Goal: Find specific page/section: Find specific page/section

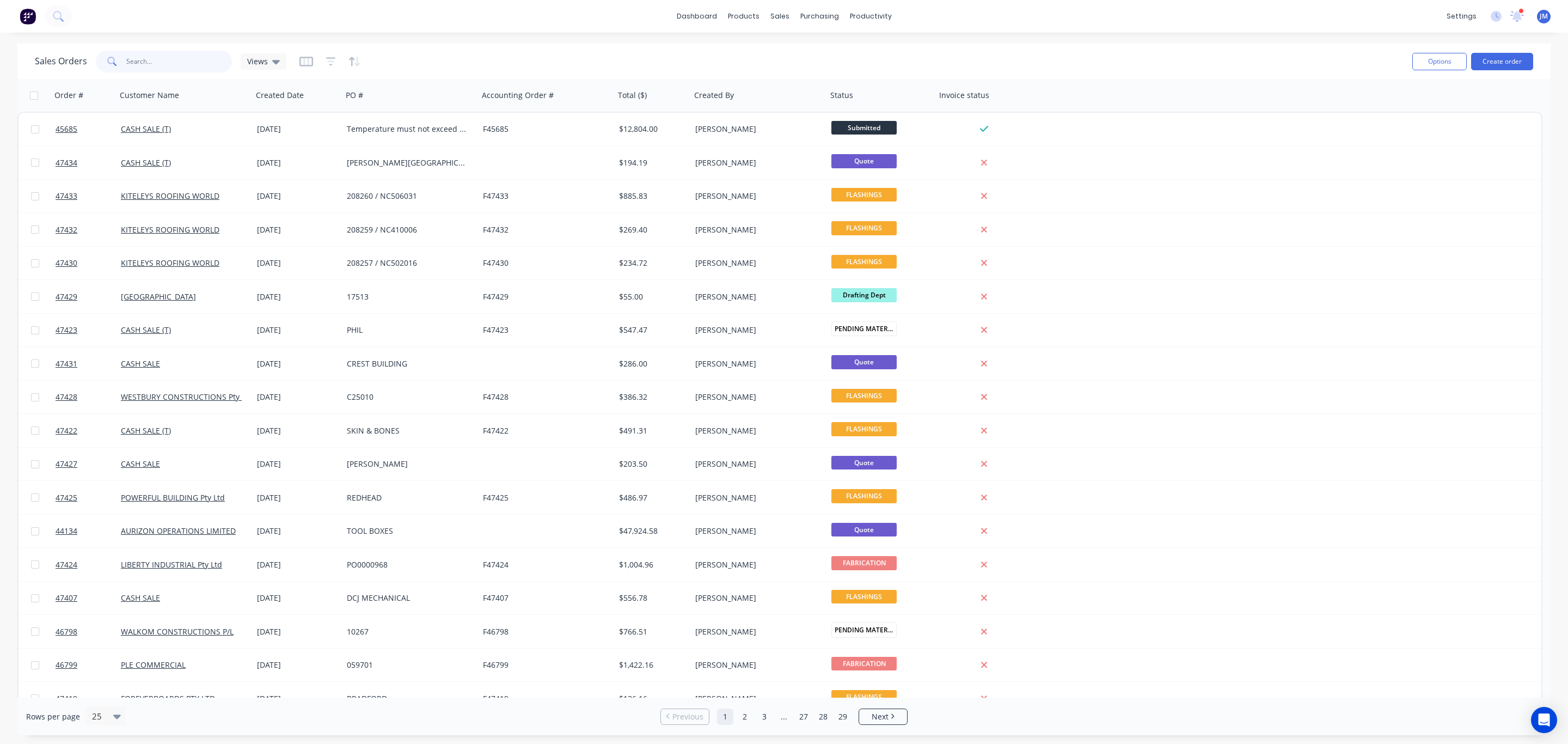
click at [199, 61] on input "text" at bounding box center [179, 61] width 106 height 22
type input "[PERSON_NAME]"
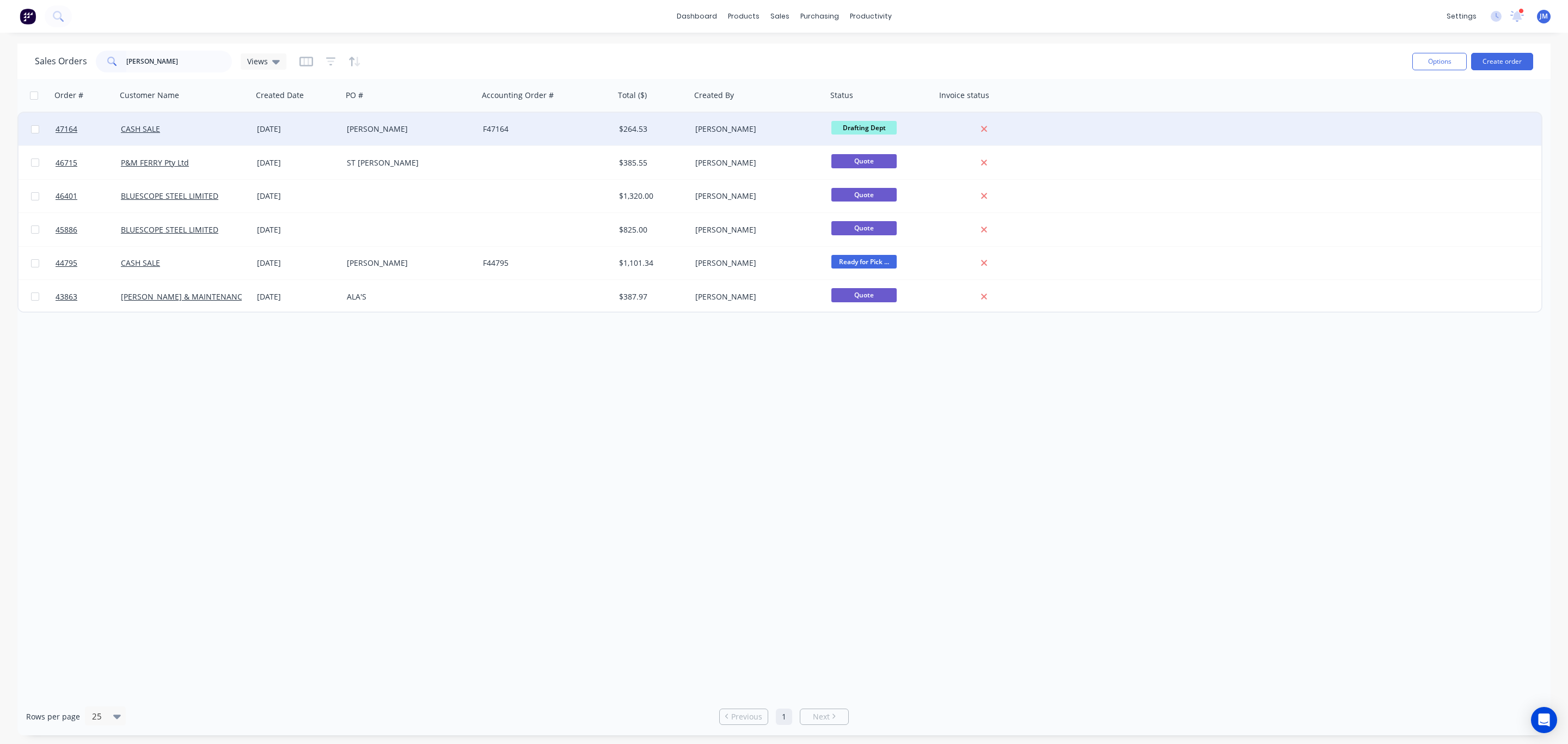
click at [449, 128] on div "[PERSON_NAME]" at bounding box center [407, 129] width 121 height 11
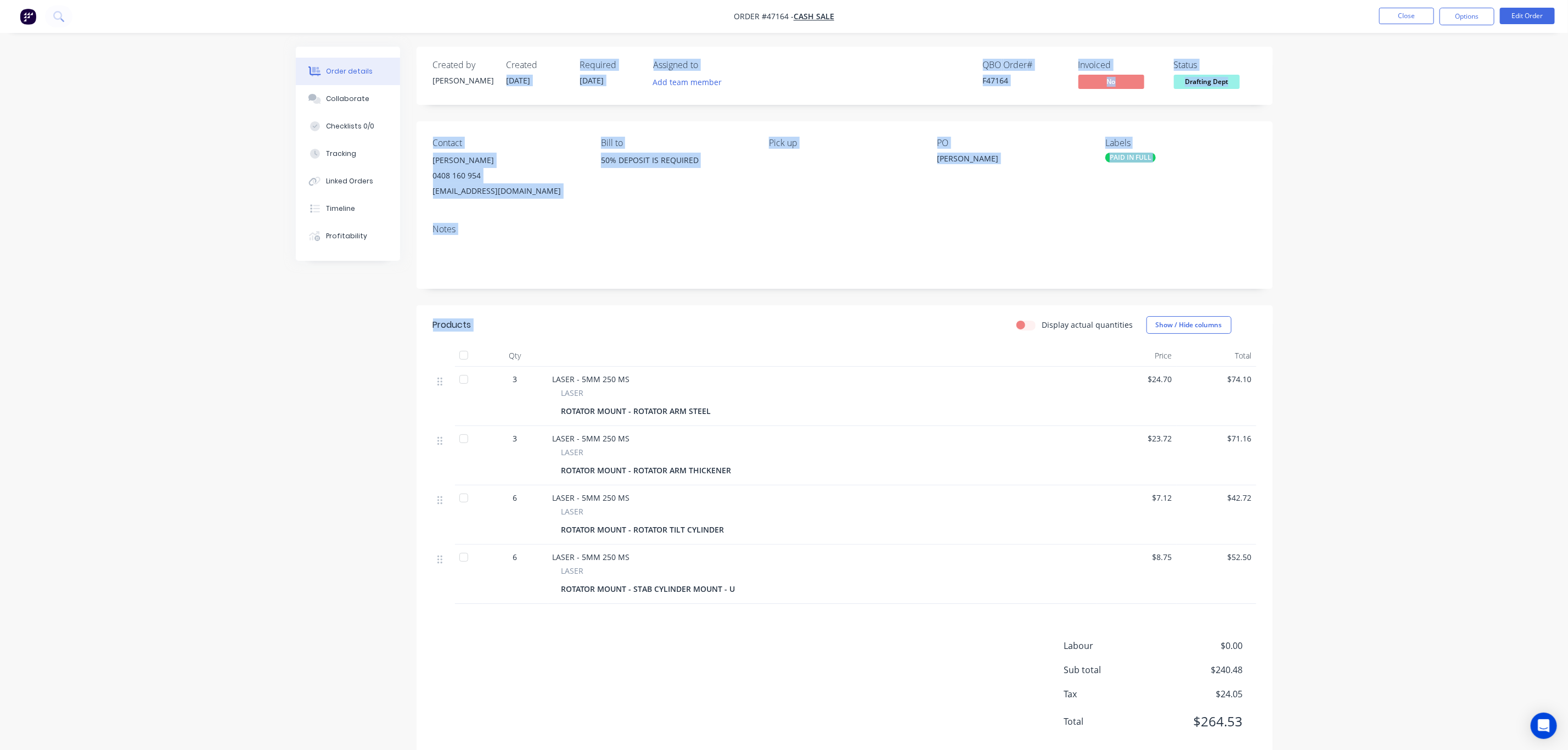
drag, startPoint x: 505, startPoint y: 74, endPoint x: 686, endPoint y: 283, distance: 276.5
click at [686, 290] on div "Created by [PERSON_NAME] Created [DATE] Required [DATE] Assigned to Add team me…" at bounding box center [845, 403] width 857 height 712
click at [693, 302] on div "Created by [PERSON_NAME] Created [DATE] Required [DATE] Assigned to Add team me…" at bounding box center [845, 403] width 857 height 712
click at [689, 315] on header "Products Display actual quantities Show / Hide columns" at bounding box center [845, 324] width 857 height 39
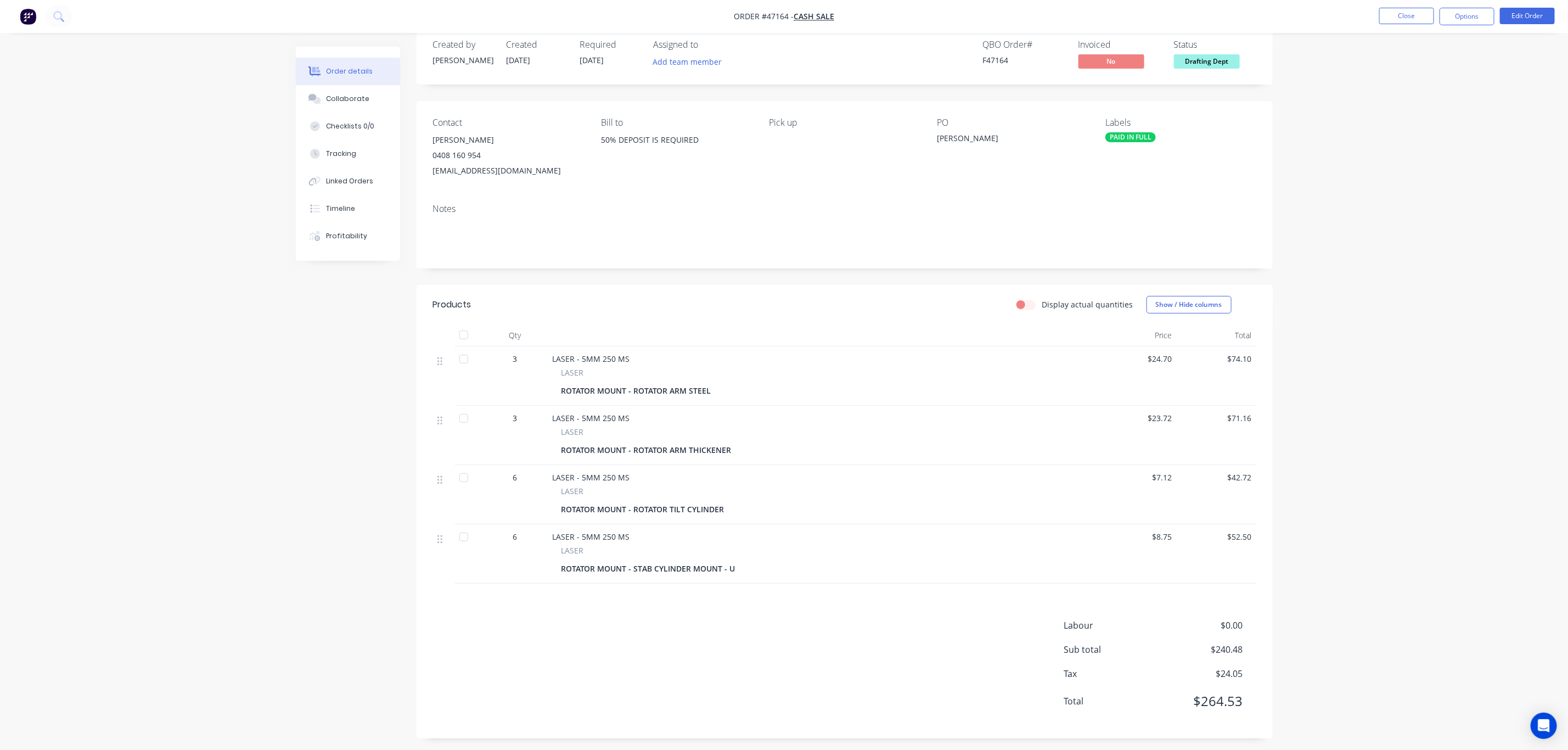
scroll to position [26, 0]
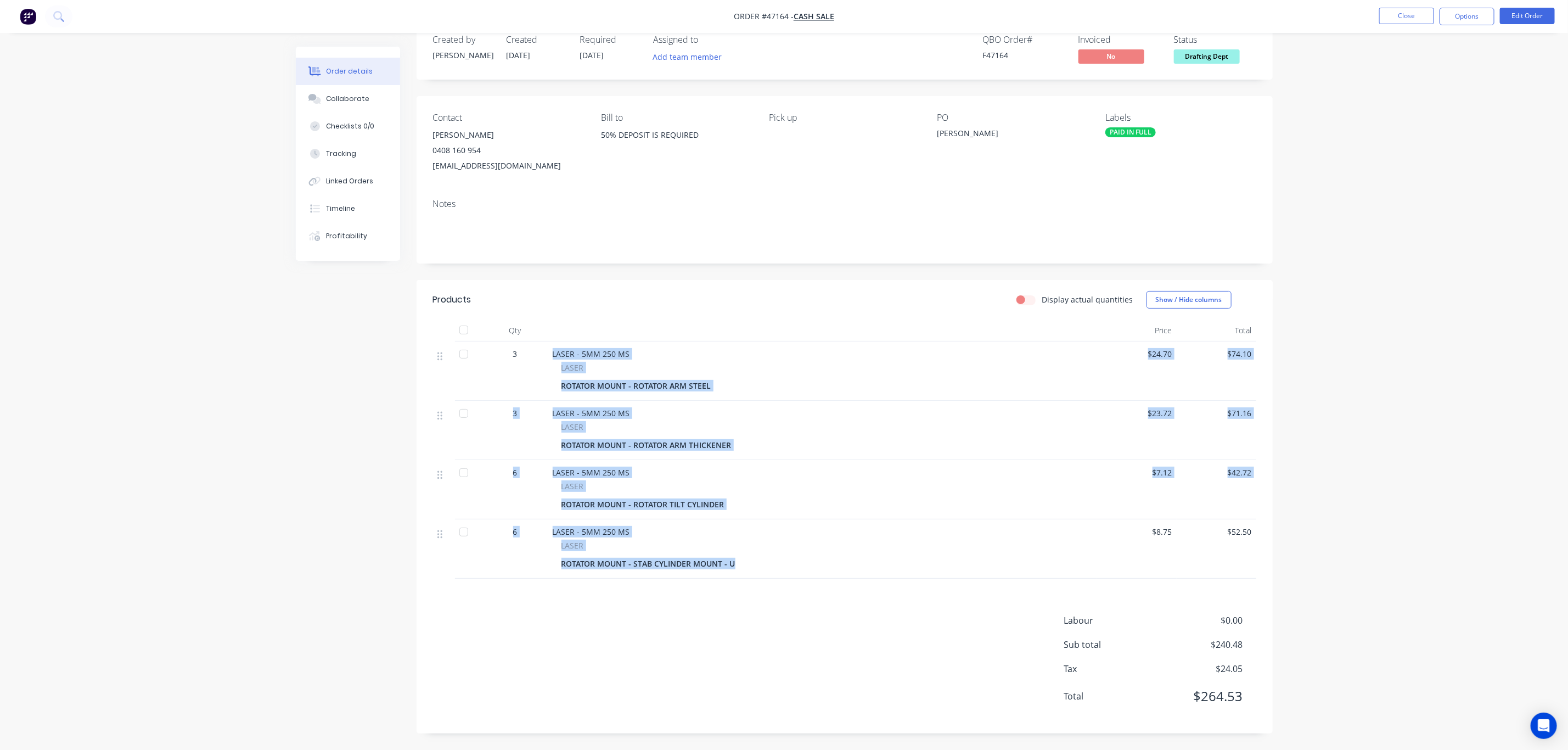
drag, startPoint x: 736, startPoint y: 570, endPoint x: 827, endPoint y: 450, distance: 150.6
click at [581, 375] on div "3 LASER - 5MM 250 MS LASER ROTATOR MOUNT - ROTATOR ARM STEEL $24.70 $74.10 3 LA…" at bounding box center [845, 460] width 824 height 237
click at [1249, 508] on div "$42.72" at bounding box center [1217, 490] width 80 height 59
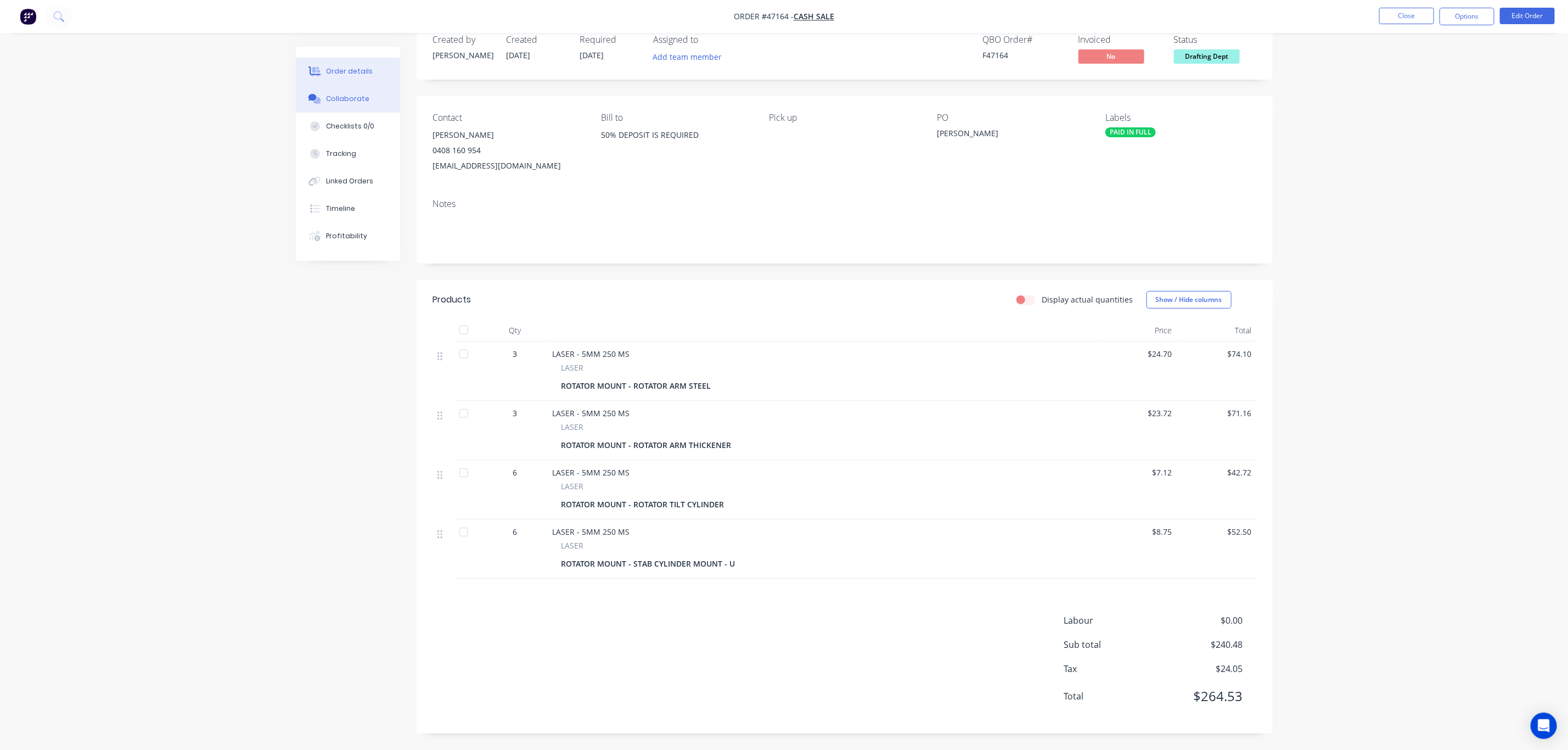
click at [331, 96] on div "Collaborate" at bounding box center [348, 98] width 43 height 10
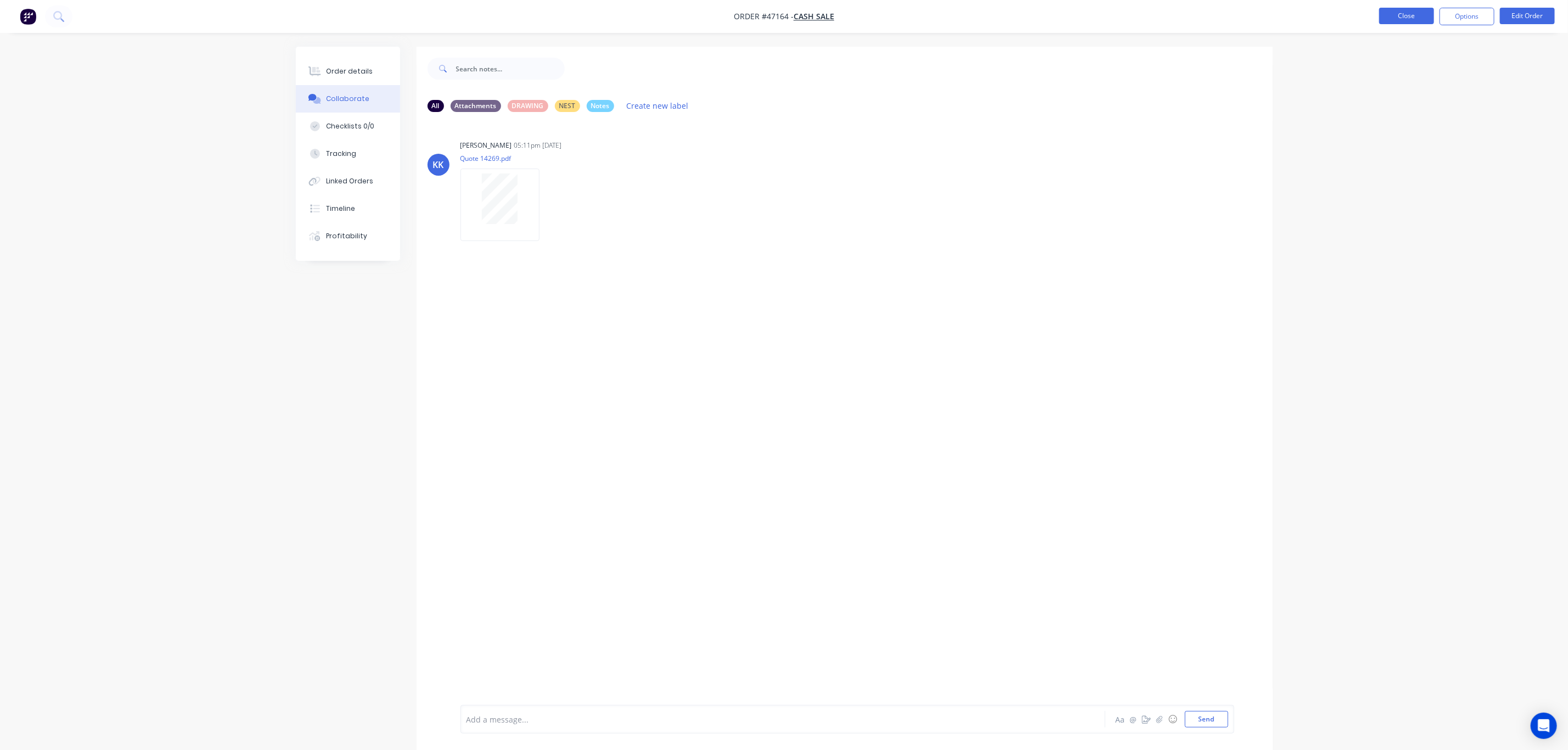
click at [1401, 17] on button "Close" at bounding box center [1407, 16] width 55 height 17
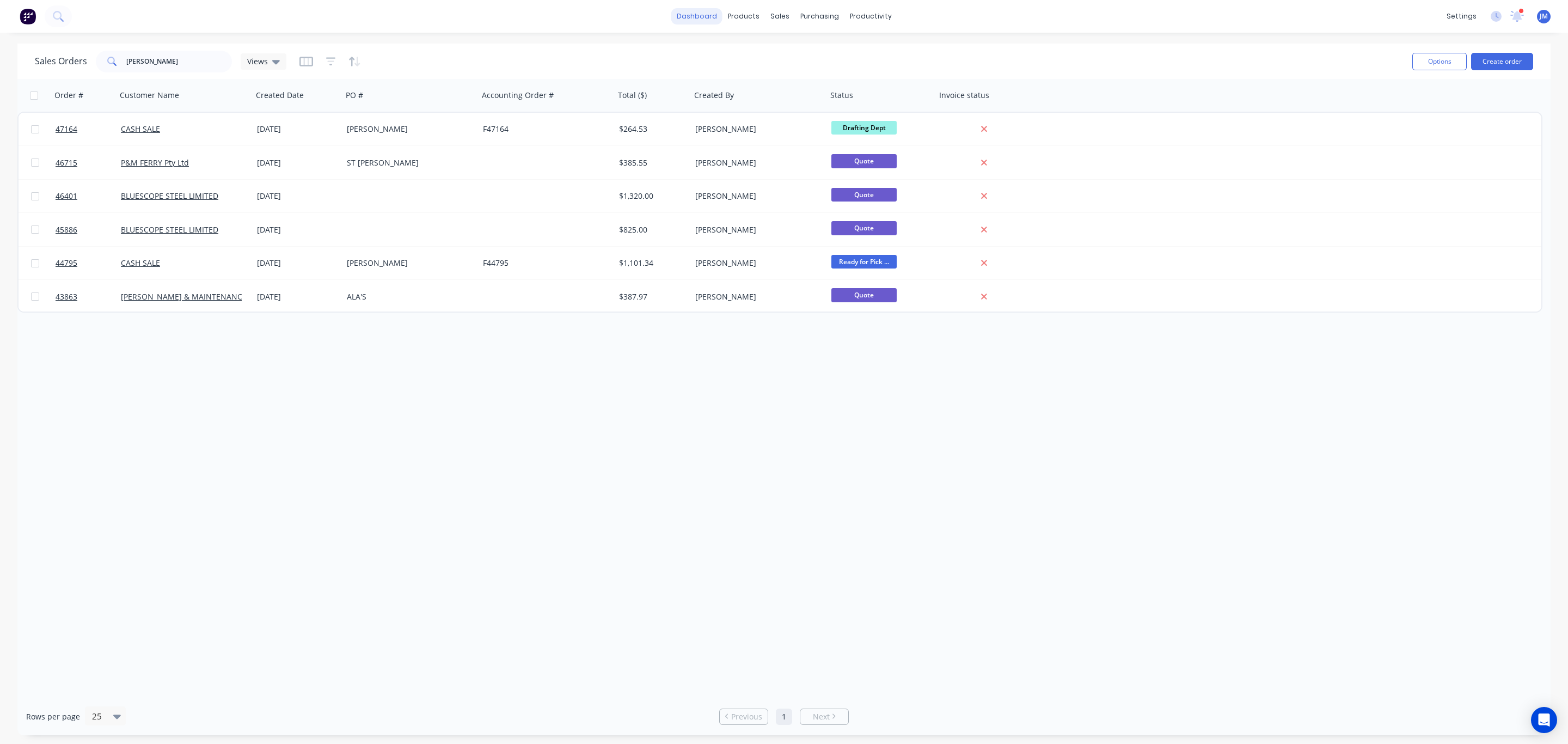
click at [688, 15] on link "dashboard" at bounding box center [697, 16] width 51 height 16
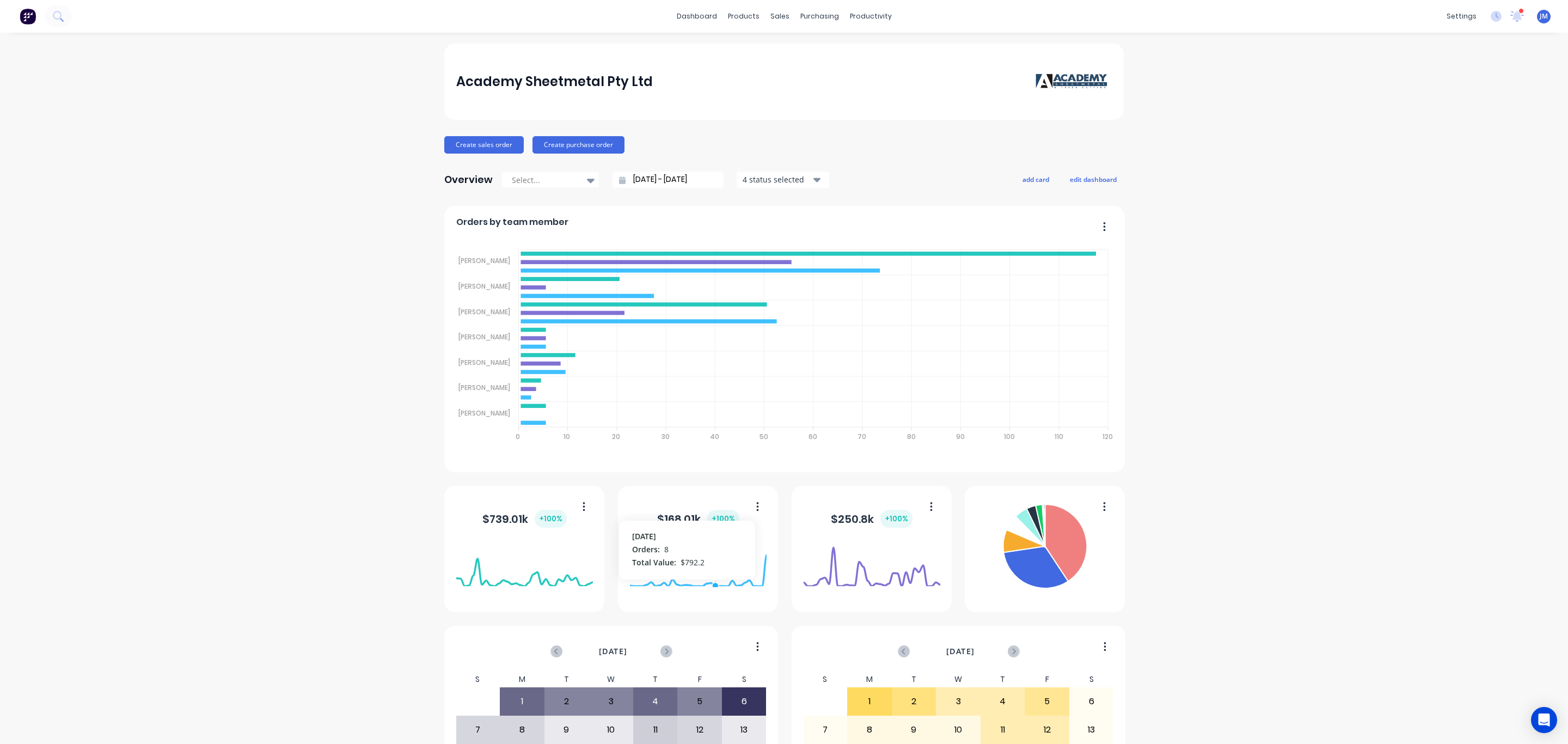
scroll to position [159, 0]
